Goal: Manage account settings

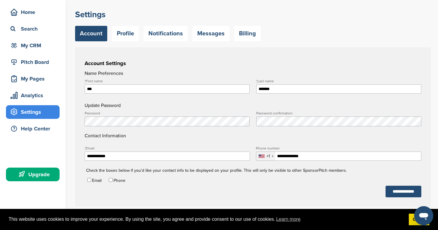
scroll to position [34, 0]
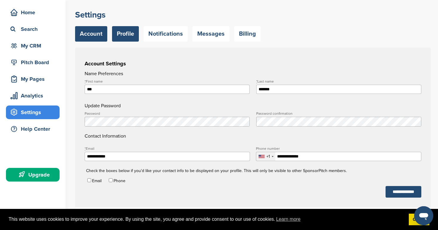
click at [119, 32] on link "Profile" at bounding box center [125, 33] width 27 height 15
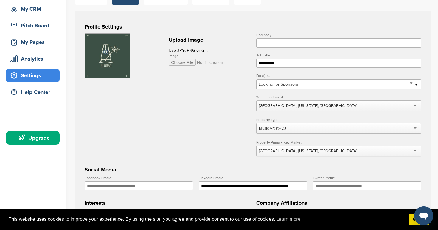
click at [283, 41] on input "Company" at bounding box center [338, 42] width 165 height 9
type input "*****"
click at [283, 25] on h3 "Profile Settings" at bounding box center [253, 27] width 336 height 8
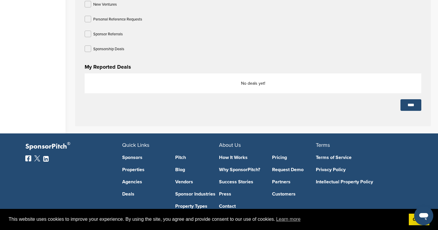
scroll to position [334, 0]
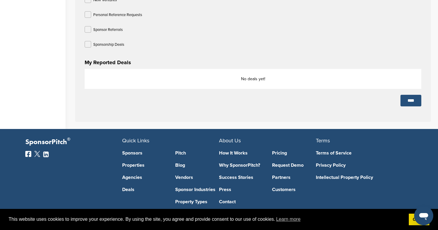
click at [400, 99] on input "****" at bounding box center [410, 101] width 21 height 12
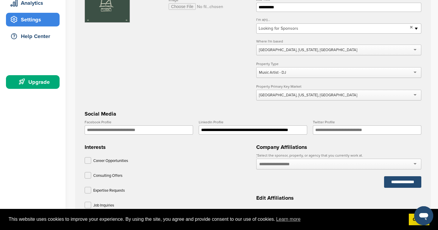
scroll to position [0, 0]
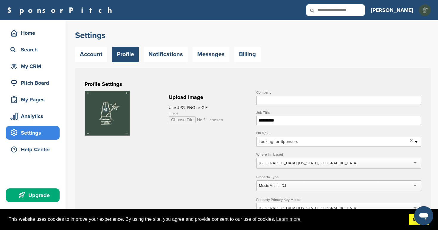
click at [410, 222] on link "Got it!" at bounding box center [418, 220] width 21 height 12
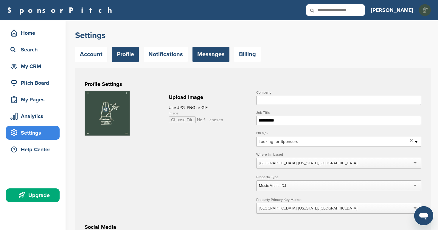
click at [210, 53] on link "Messages" at bounding box center [210, 54] width 37 height 15
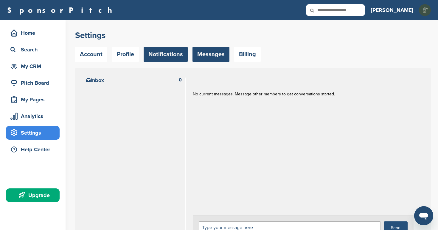
click at [157, 53] on link "Notifications" at bounding box center [165, 54] width 44 height 15
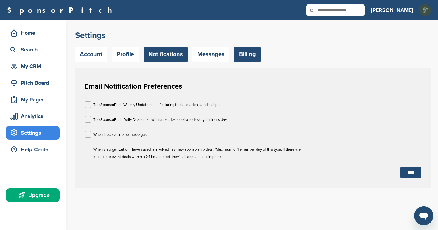
click at [243, 52] on link "Billing" at bounding box center [247, 54] width 26 height 15
